Goal: Unclear

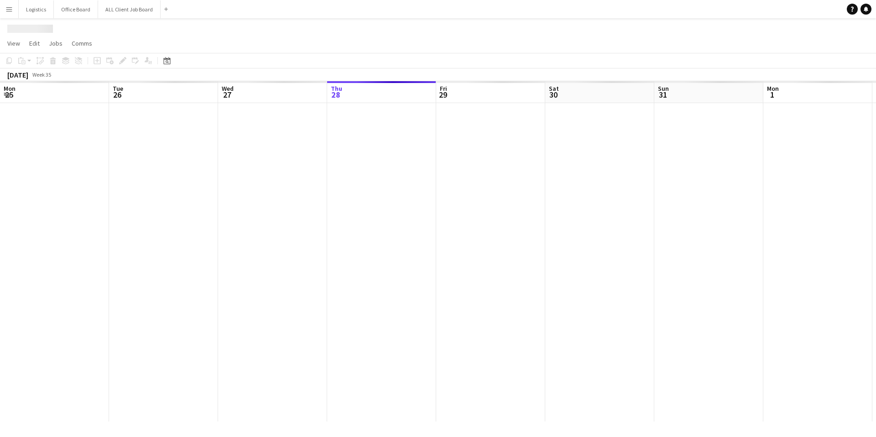
scroll to position [0, 218]
